Goal: Information Seeking & Learning: Learn about a topic

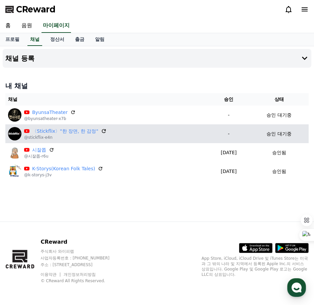
click at [101, 132] on icon at bounding box center [104, 131] width 6 height 6
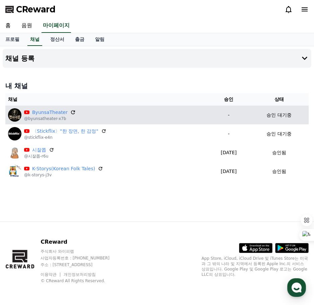
click at [70, 112] on icon at bounding box center [73, 112] width 6 height 6
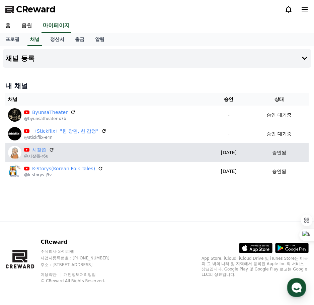
click at [39, 151] on link "시잘쫍" at bounding box center [39, 149] width 14 height 7
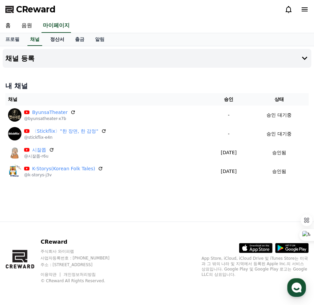
click at [56, 38] on link "정산서" at bounding box center [57, 39] width 25 height 13
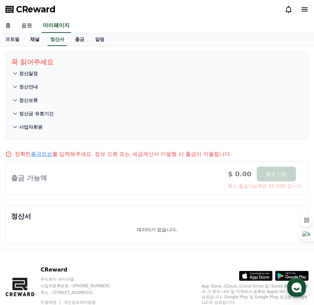
click at [33, 40] on link "채널" at bounding box center [35, 39] width 20 height 13
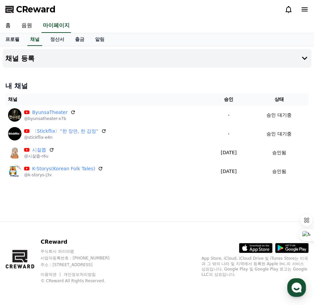
click at [15, 40] on link "프로필" at bounding box center [12, 39] width 25 height 13
select select "**********"
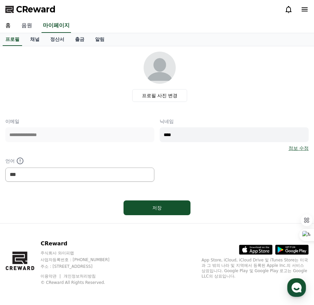
click at [25, 27] on link "음원" at bounding box center [26, 26] width 21 height 14
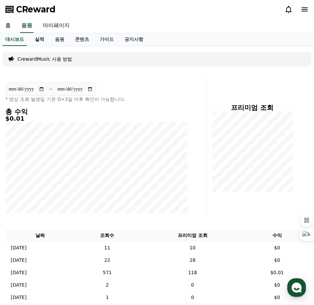
click at [42, 39] on link "실적" at bounding box center [39, 39] width 20 height 13
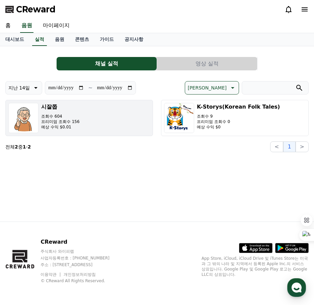
click at [50, 107] on h3 "시잘쫍" at bounding box center [60, 107] width 38 height 8
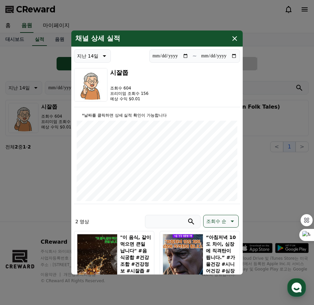
click at [234, 41] on icon "modal" at bounding box center [235, 38] width 8 height 8
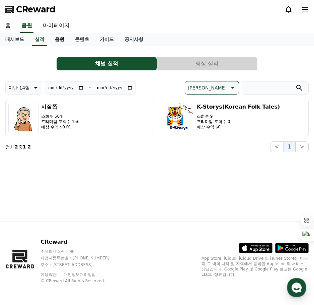
click at [61, 37] on link "음원" at bounding box center [60, 39] width 20 height 13
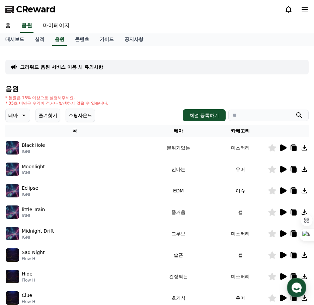
drag, startPoint x: 22, startPoint y: 210, endPoint x: 44, endPoint y: 211, distance: 22.5
click at [44, 211] on div "little Train IGNI" at bounding box center [75, 211] width 138 height 13
click at [48, 210] on div "little Train IGNI" at bounding box center [75, 211] width 138 height 13
click at [196, 53] on div "크리워드 음원 서비스 이용 시 유의사항 음원 * 볼륨은 15% 이상으로 설정해주세요. * 35초 미만은 수익이 적거나 발생하지 않을 수 있습니…" at bounding box center [156, 208] width 303 height 313
